Goal: Task Accomplishment & Management: Manage account settings

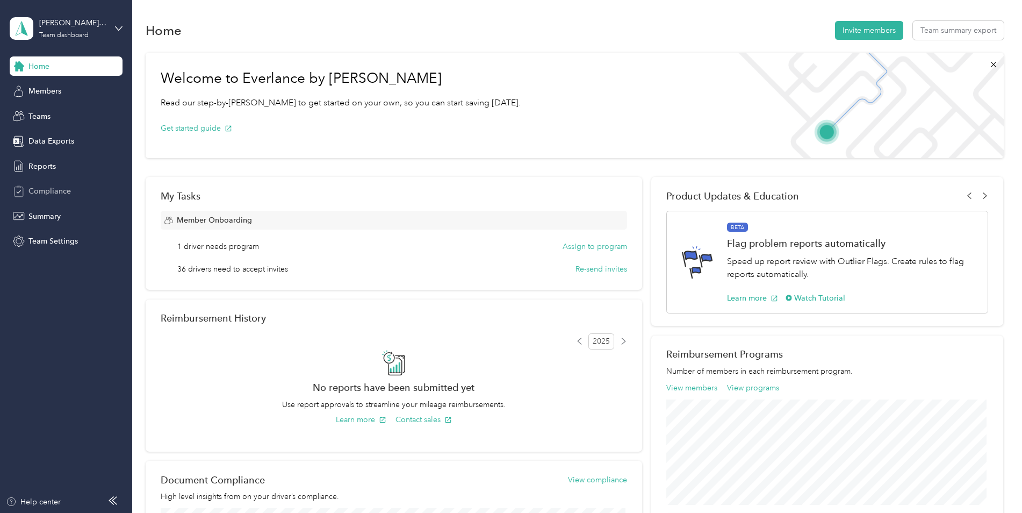
click at [44, 182] on div "Compliance" at bounding box center [66, 191] width 113 height 19
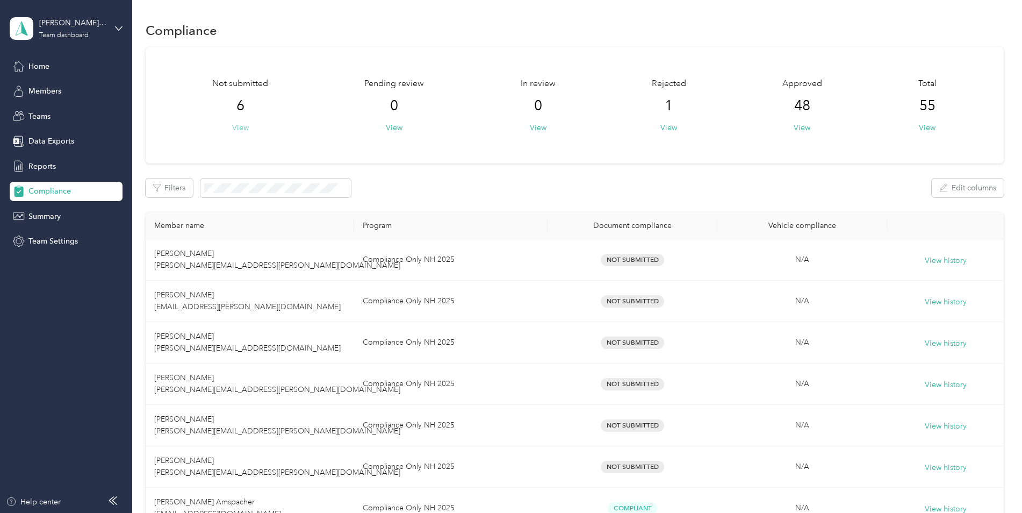
click at [244, 130] on button "View" at bounding box center [240, 127] width 17 height 11
